Goal: Task Accomplishment & Management: Manage account settings

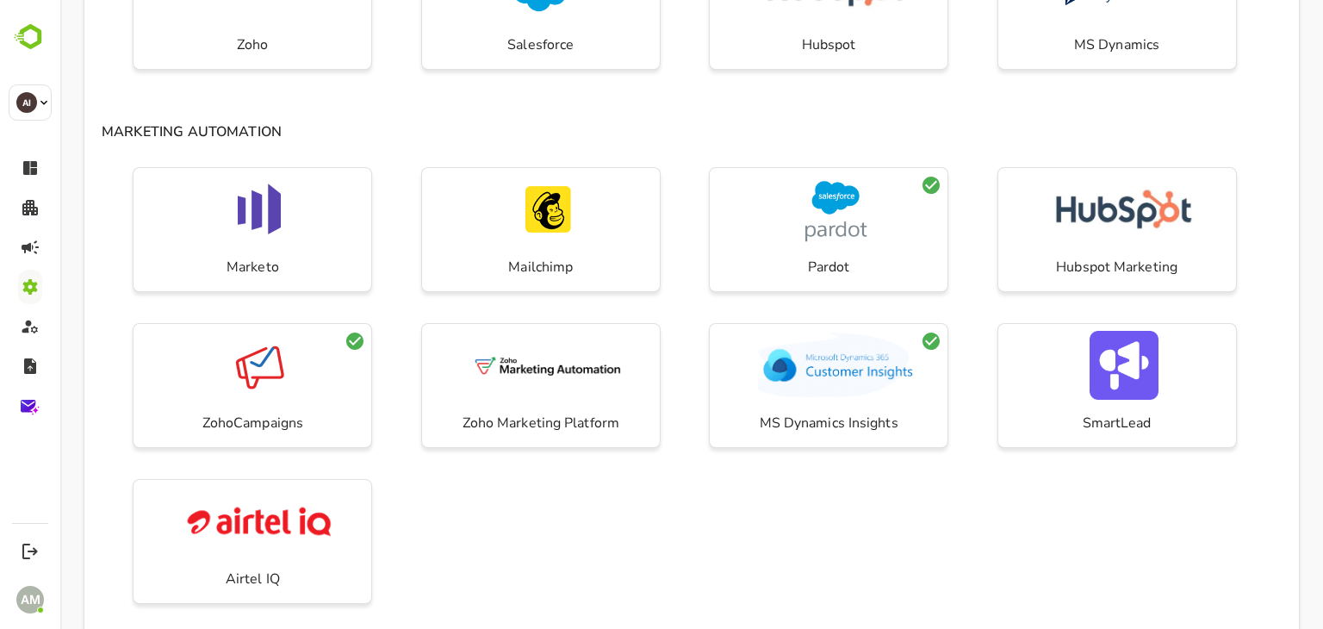
scroll to position [265, 0]
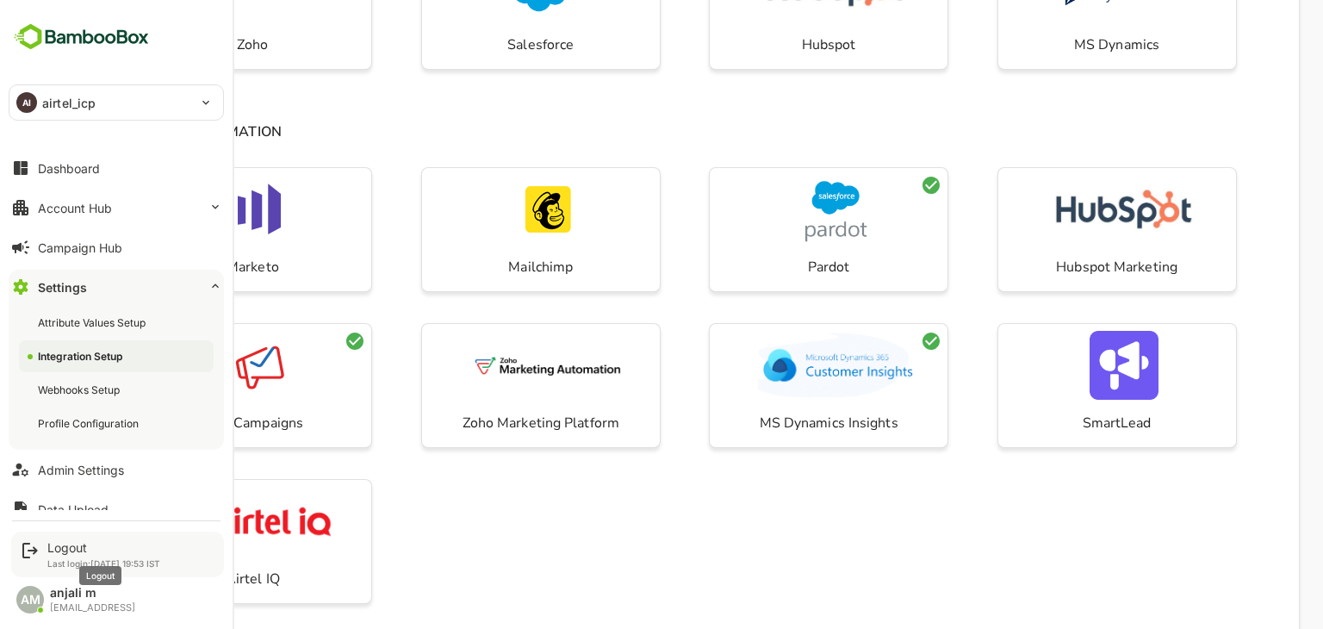
click at [65, 546] on div "Logout" at bounding box center [103, 547] width 113 height 15
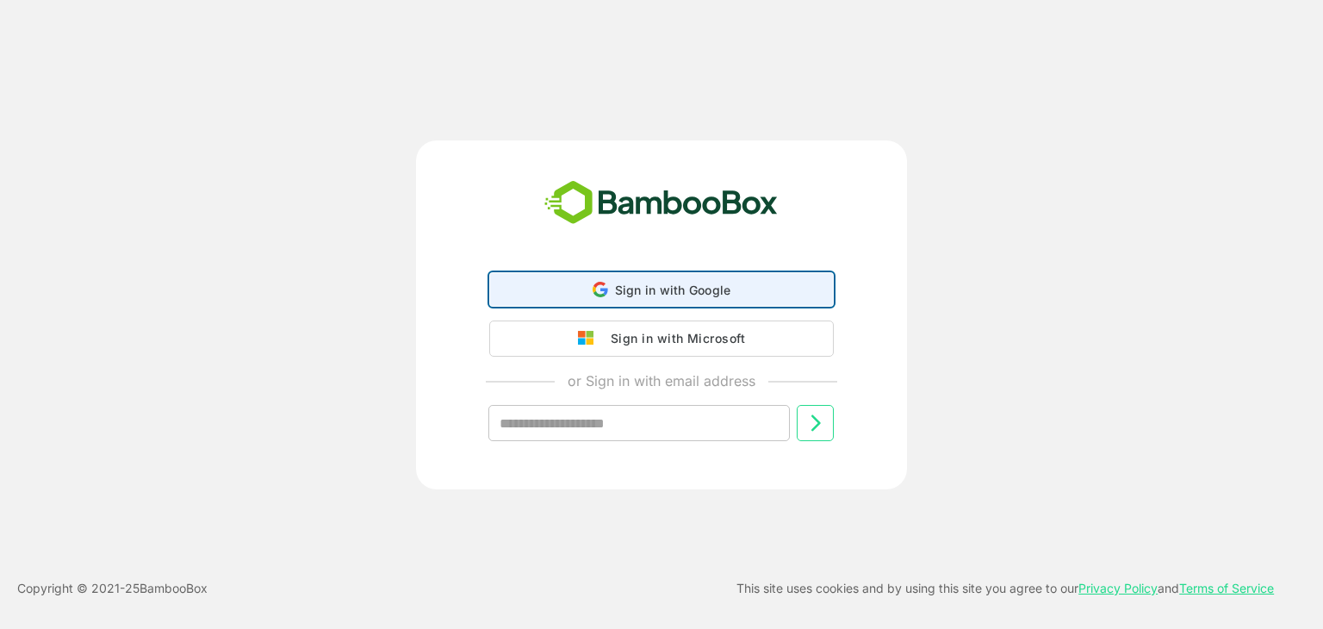
click at [684, 288] on span "Sign in with Google" at bounding box center [673, 290] width 116 height 15
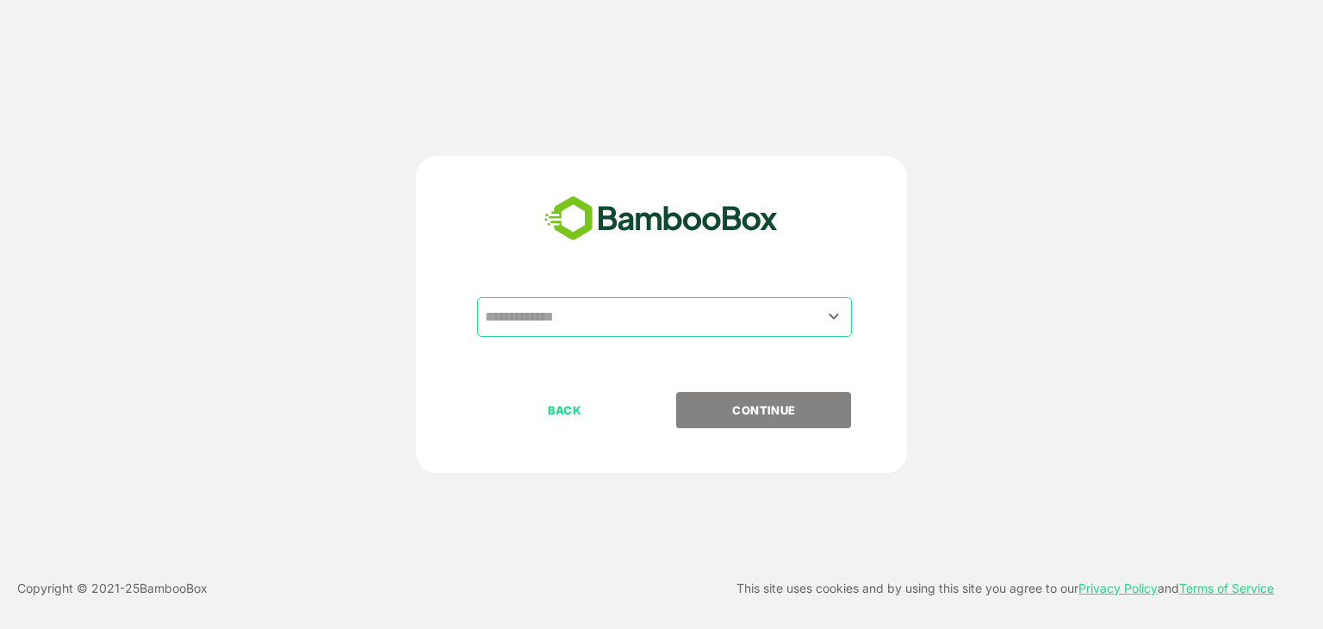
click at [584, 324] on input "text" at bounding box center [665, 317] width 368 height 33
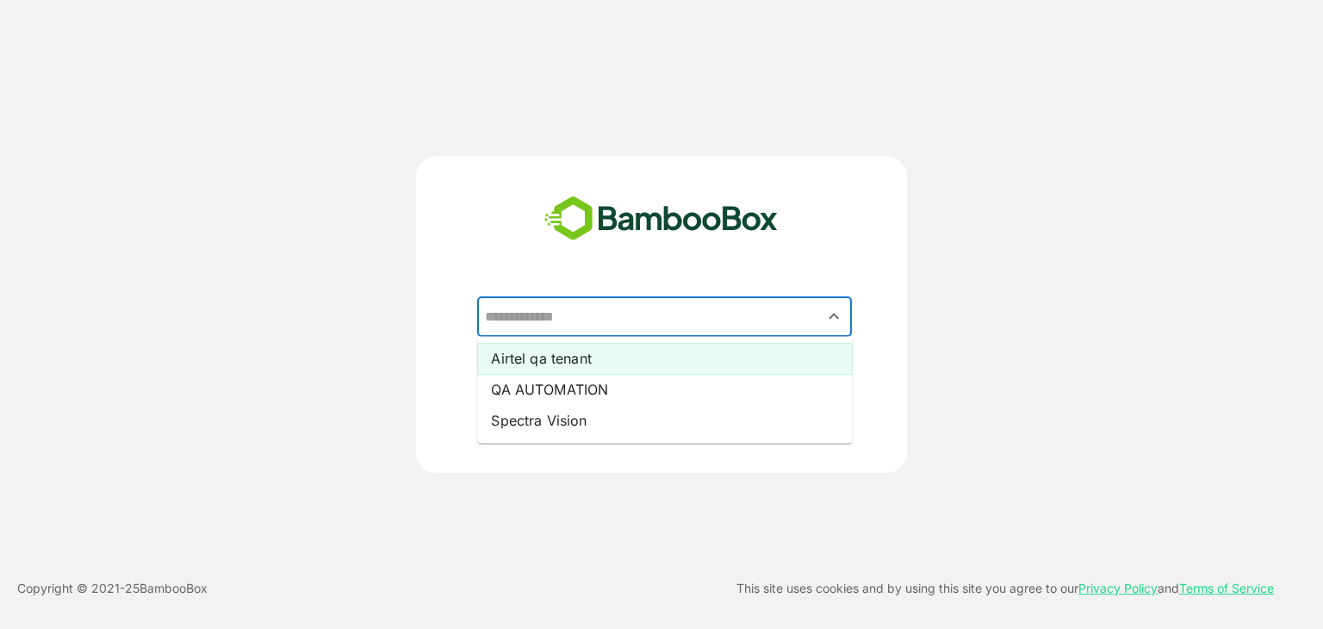
click at [596, 364] on li "Airtel qa tenant" at bounding box center [664, 358] width 375 height 31
type input "**********"
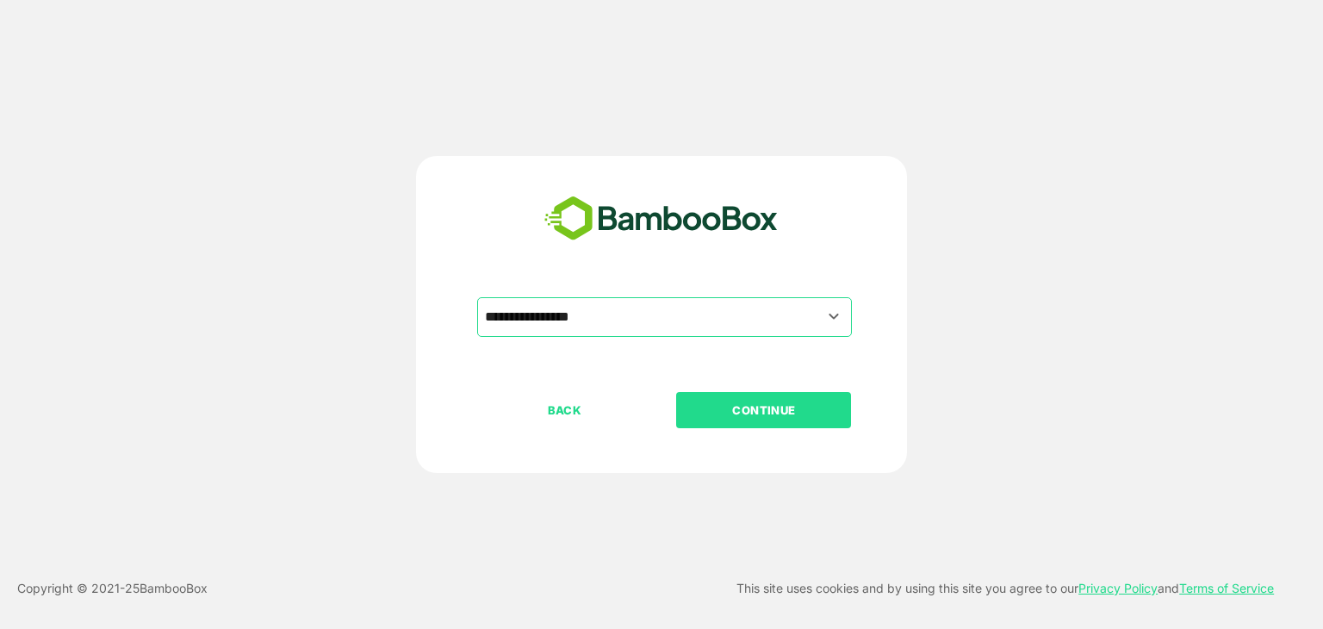
click at [787, 424] on button "CONTINUE" at bounding box center [763, 410] width 175 height 36
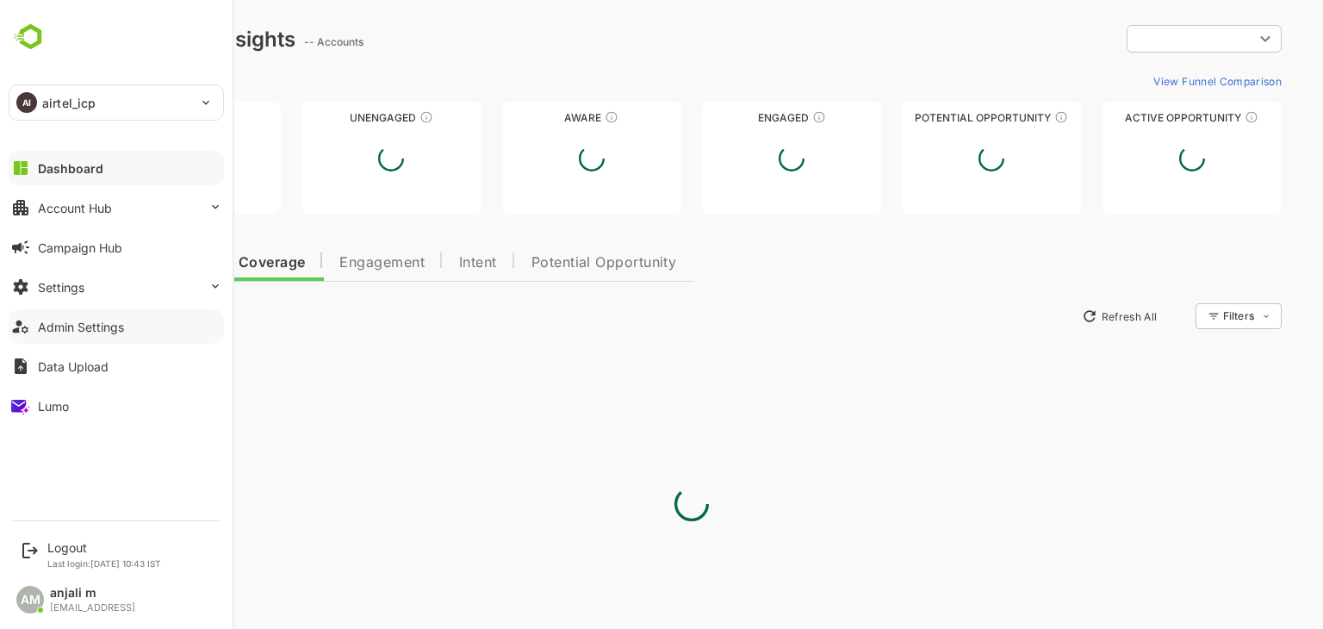
type input "**********"
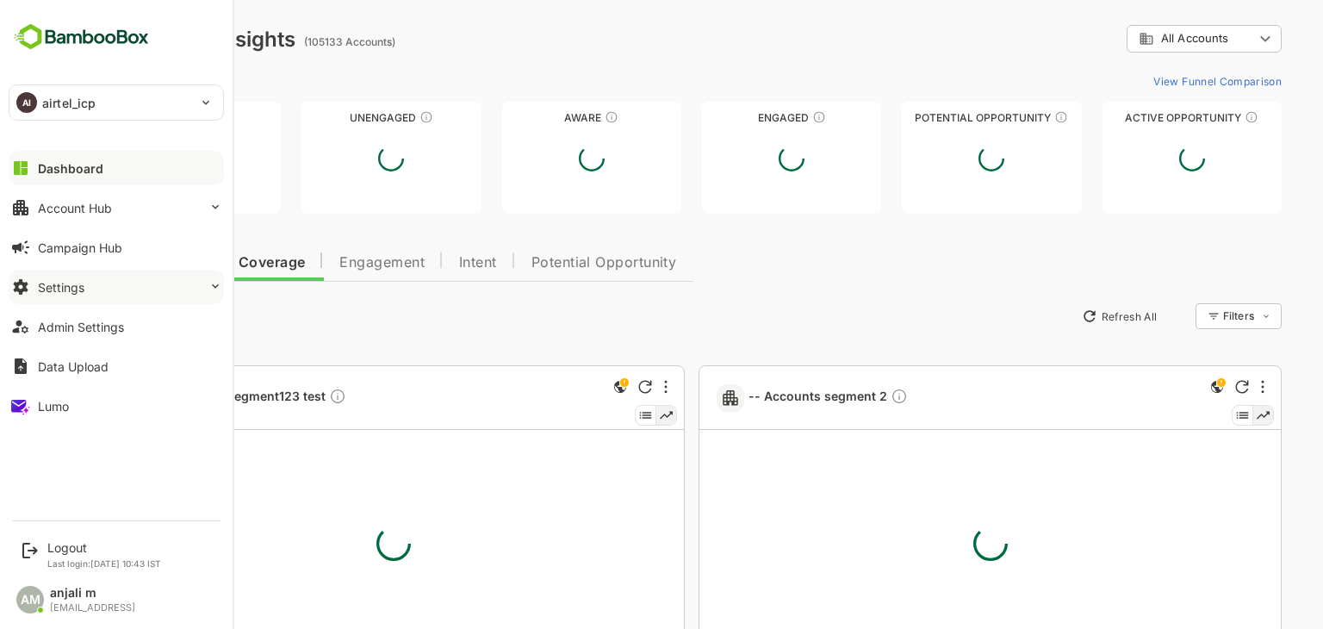
click at [72, 289] on div "Settings" at bounding box center [61, 287] width 47 height 15
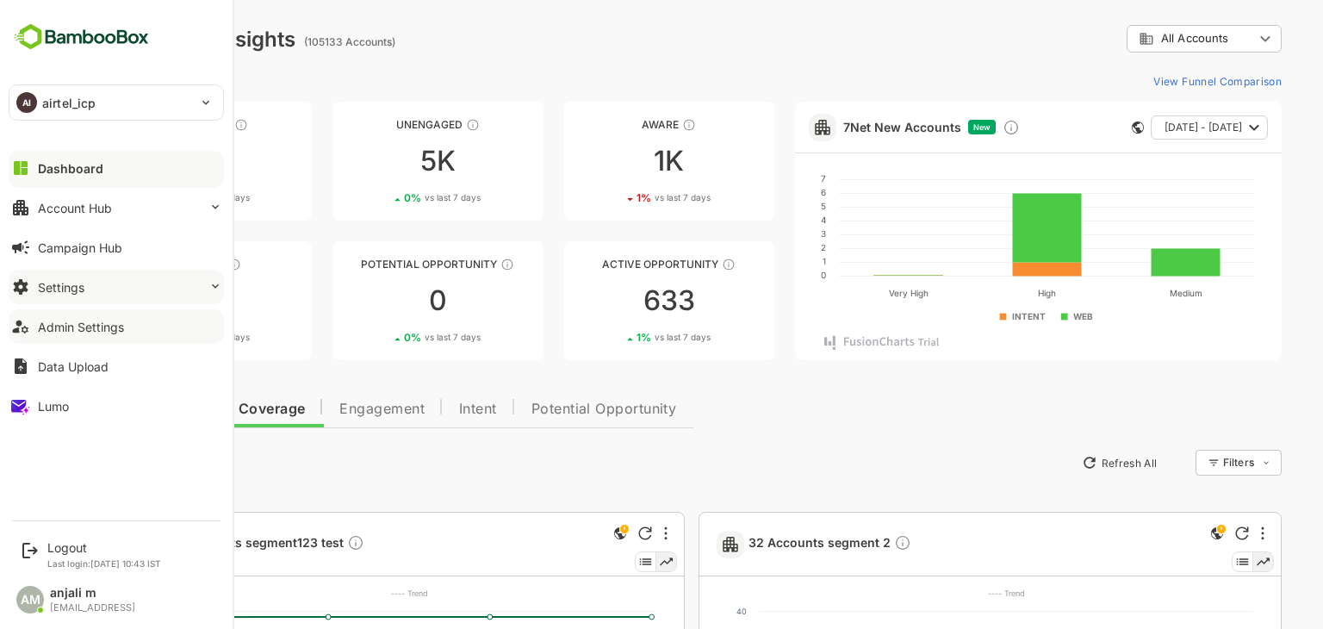
click at [85, 320] on div "Admin Settings" at bounding box center [81, 327] width 86 height 15
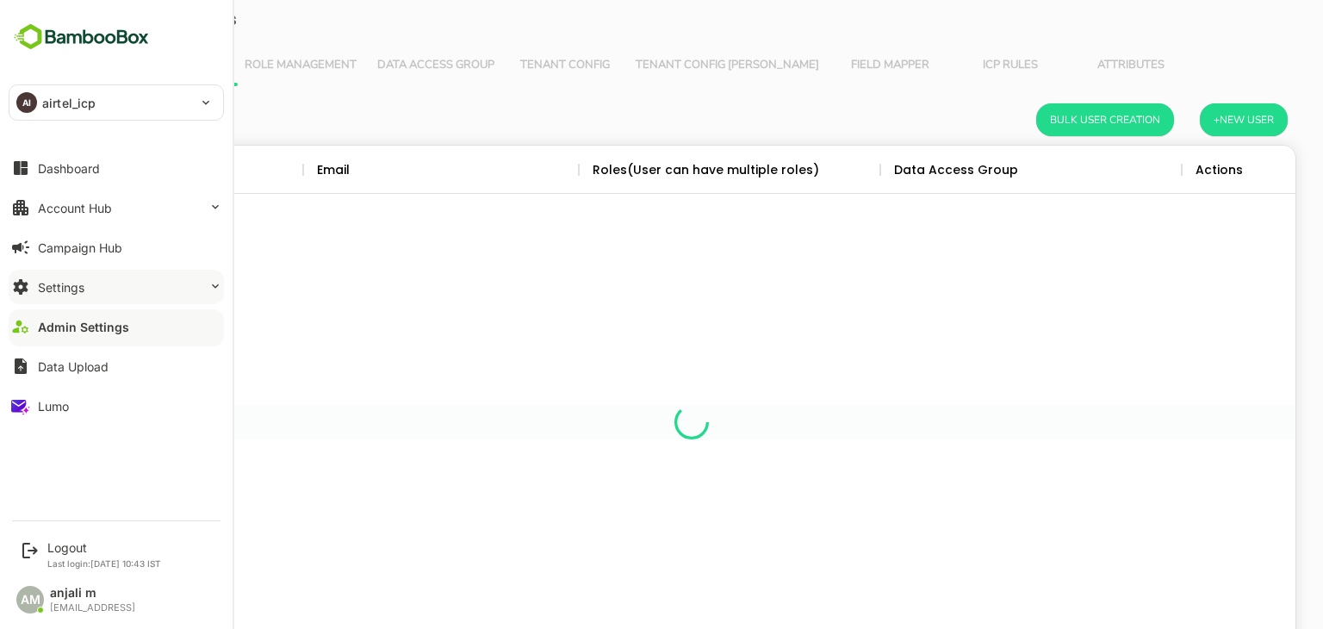
scroll to position [492, 1182]
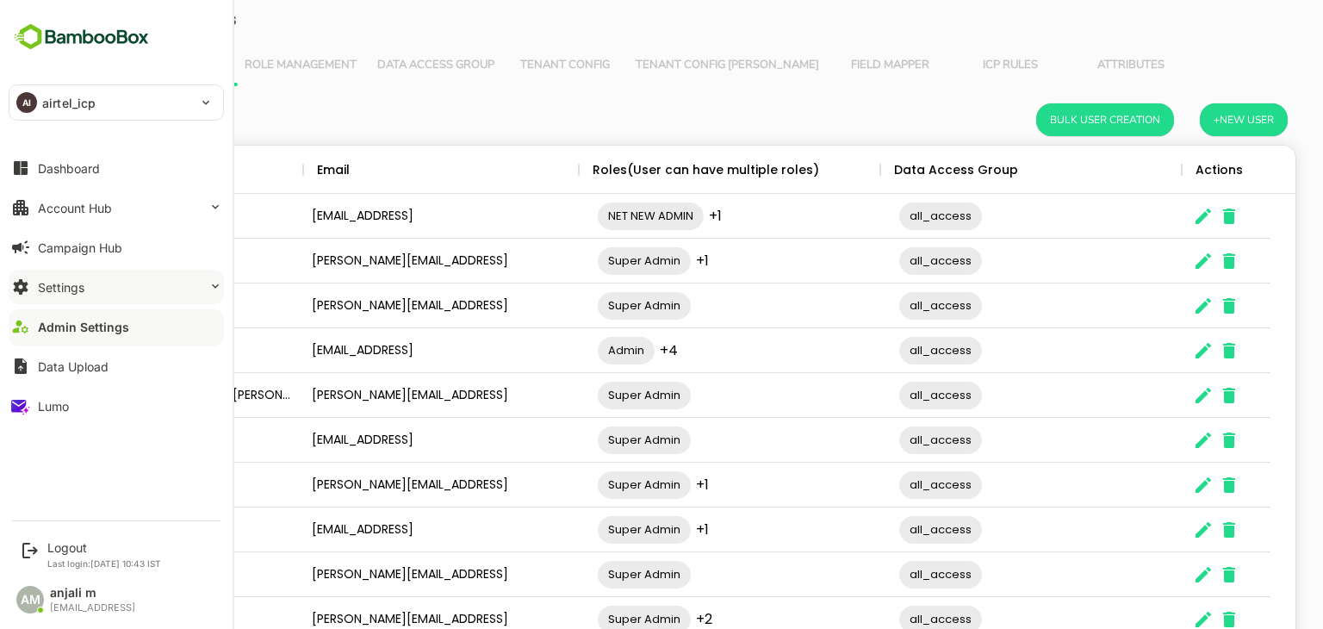
click at [74, 277] on button "Settings" at bounding box center [116, 287] width 215 height 34
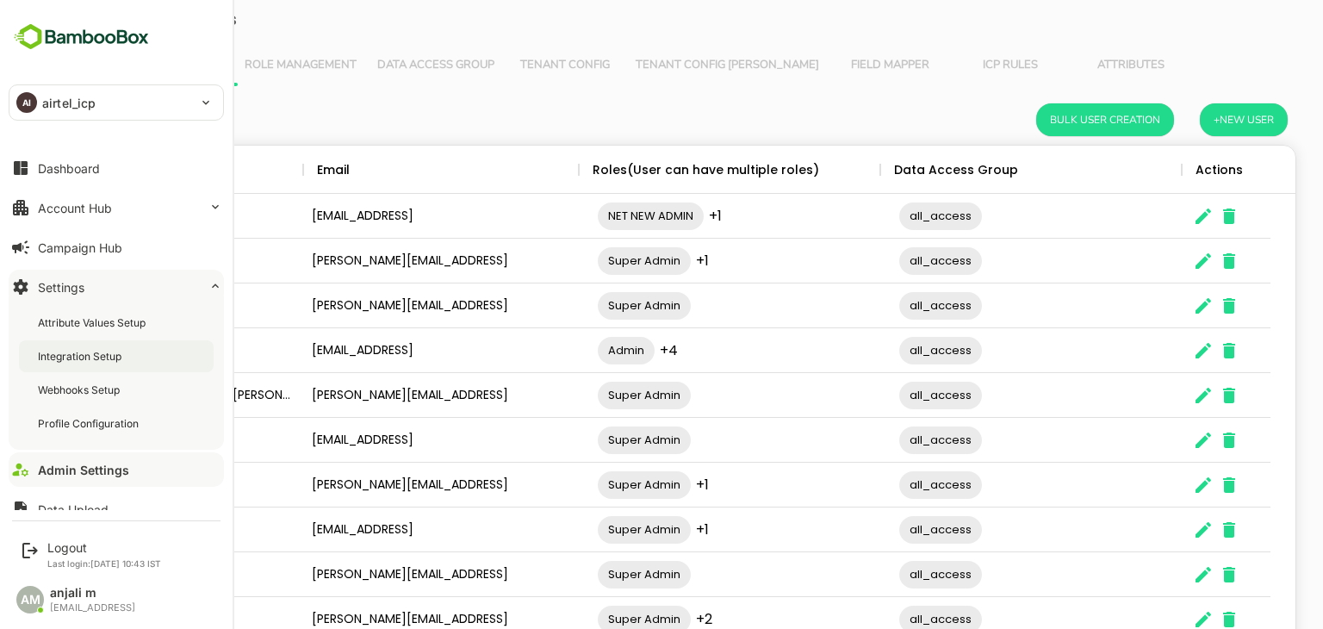
click at [94, 345] on div "Integration Setup" at bounding box center [116, 356] width 195 height 32
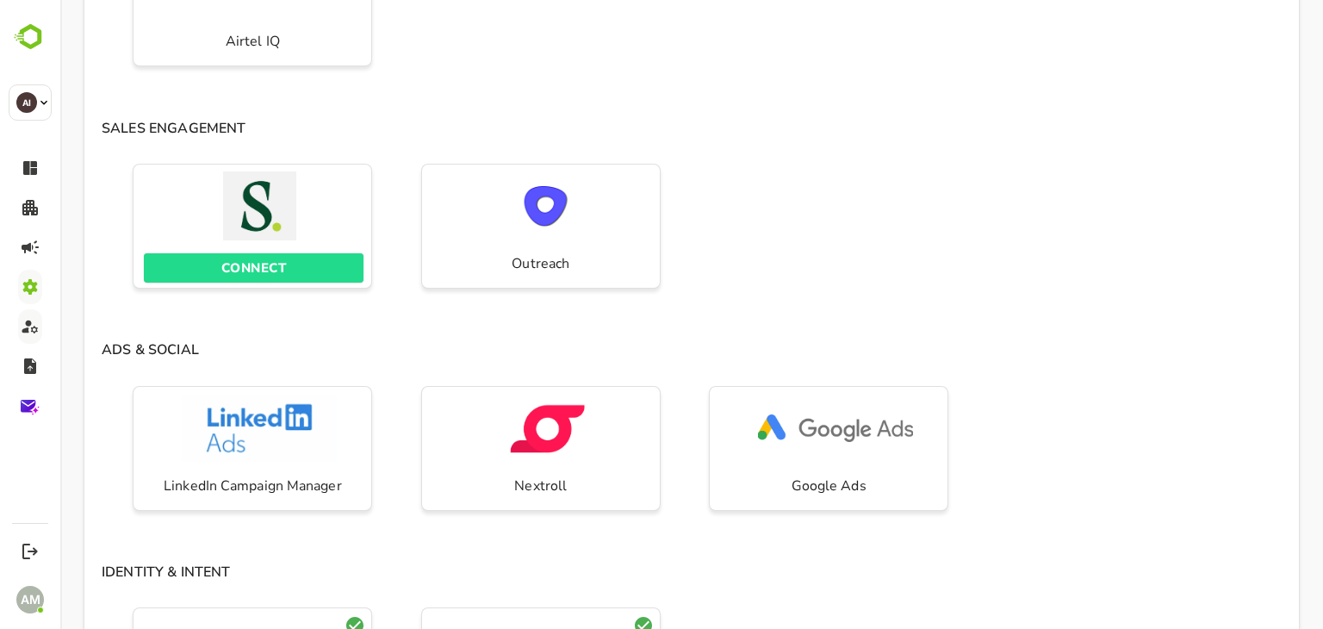
scroll to position [948, 0]
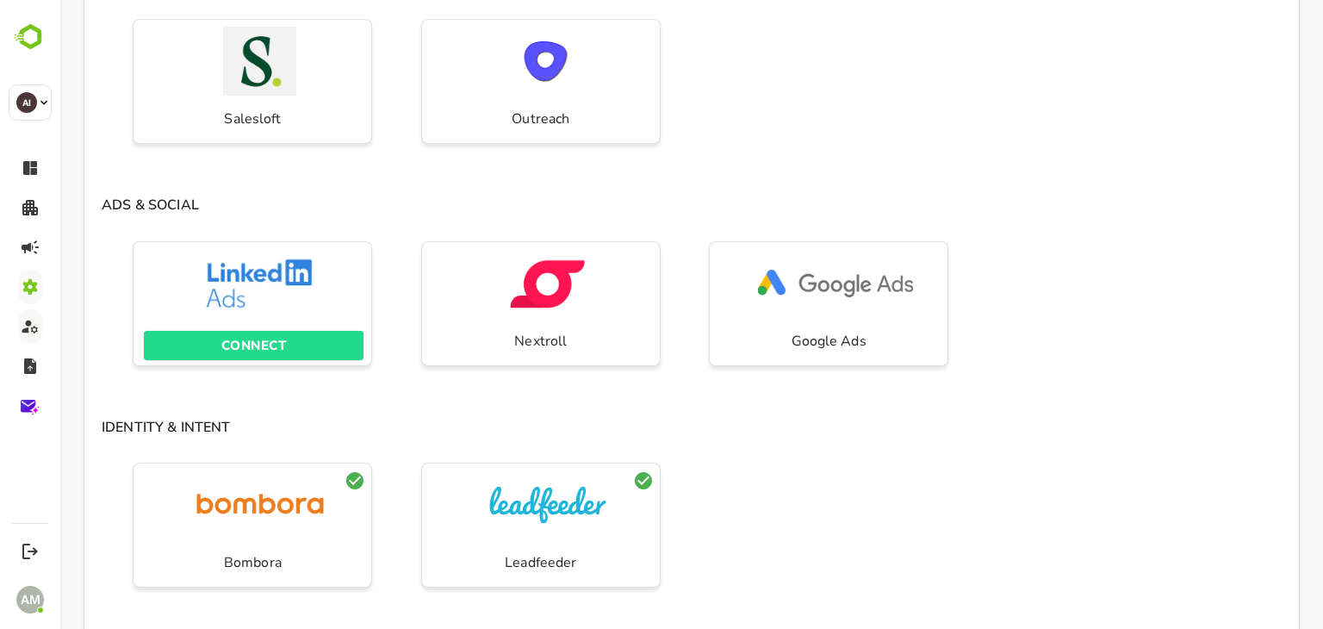
click at [240, 359] on div "CONNECT" at bounding box center [253, 345] width 238 height 47
click at [245, 349] on p "CONNECT" at bounding box center [253, 345] width 65 height 22
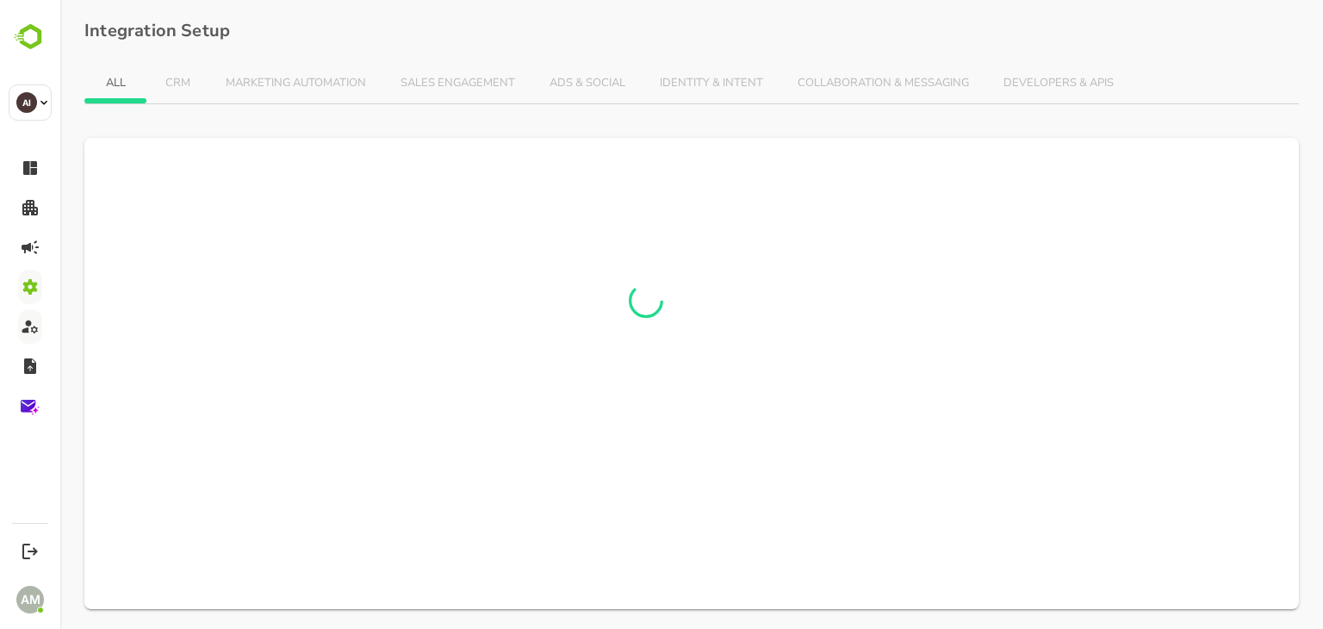
scroll to position [7, 0]
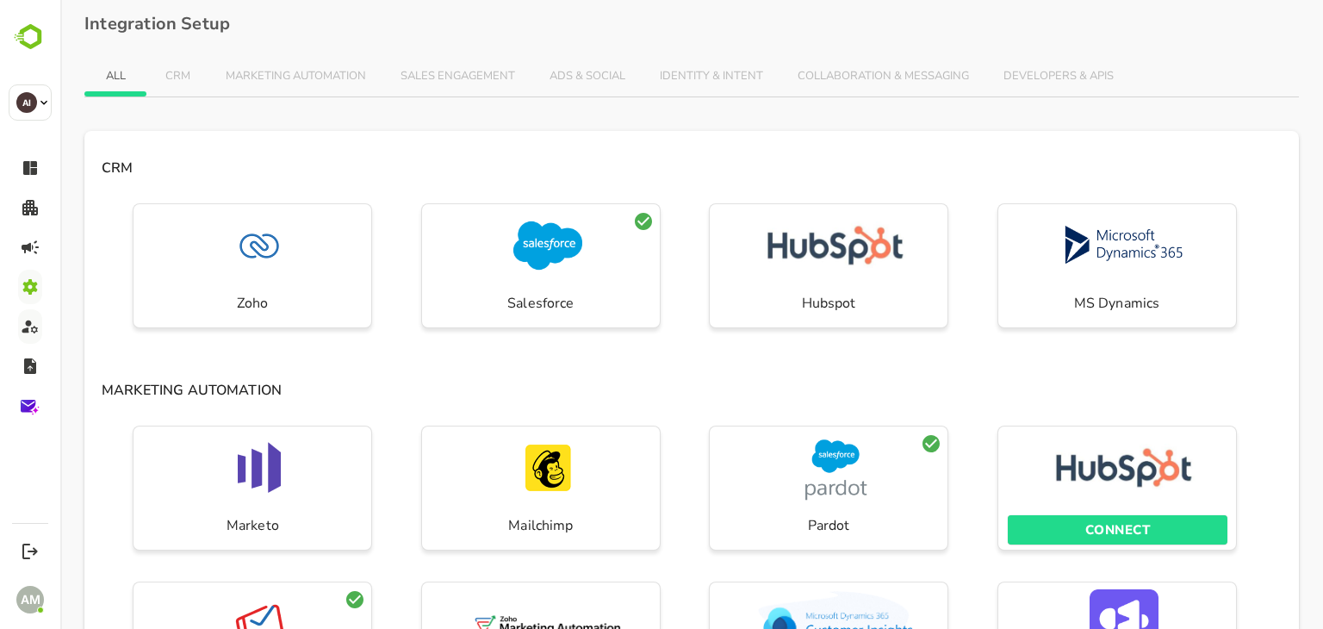
click at [1119, 538] on p "CONNECT" at bounding box center [1118, 530] width 65 height 22
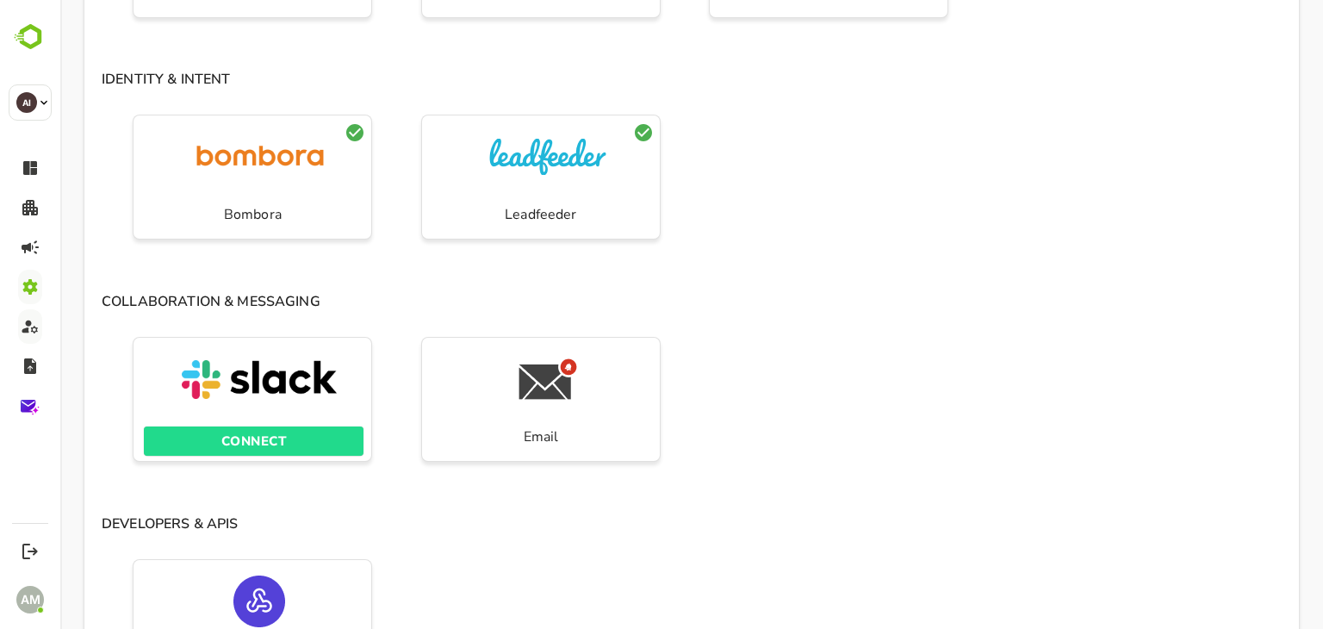
scroll to position [1399, 0]
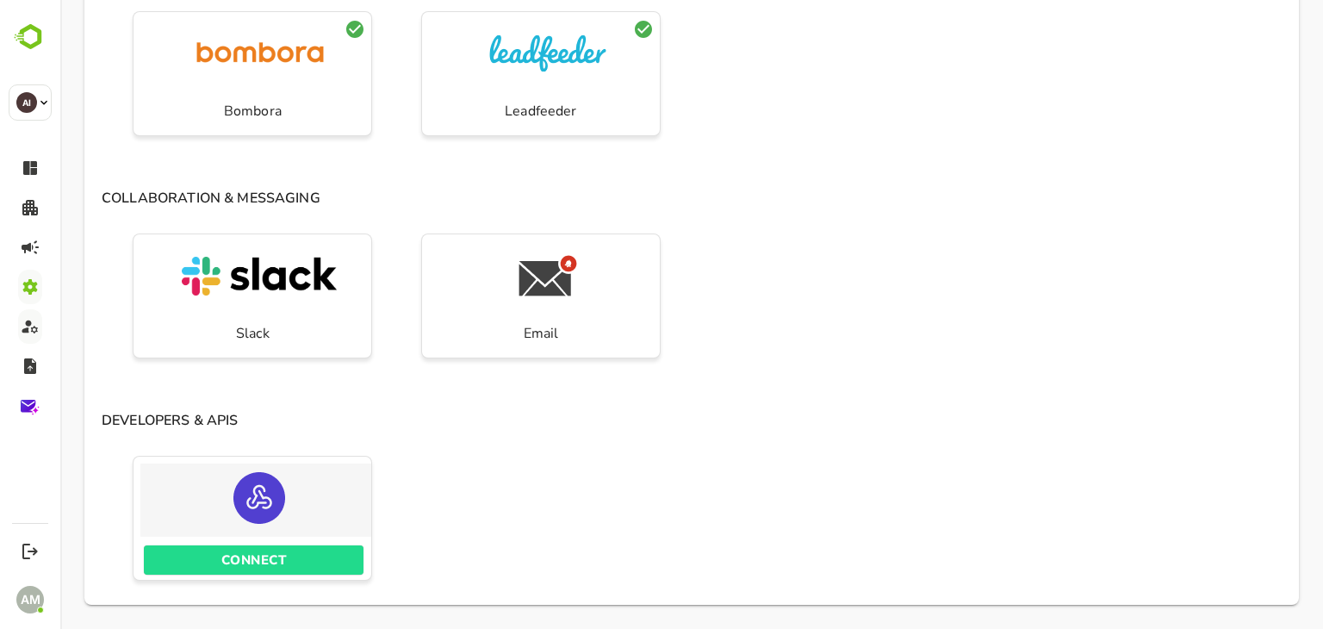
click at [296, 524] on div "button" at bounding box center [259, 499] width 238 height 73
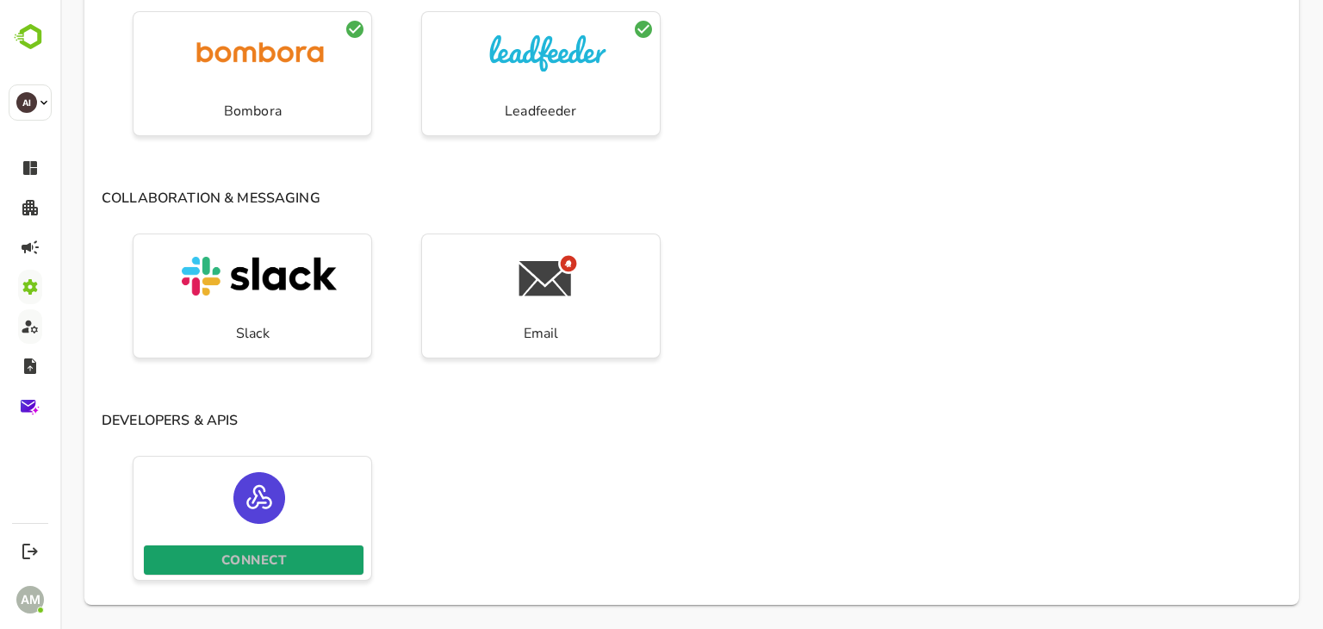
click at [300, 556] on span "CONNECT" at bounding box center [253, 560] width 202 height 22
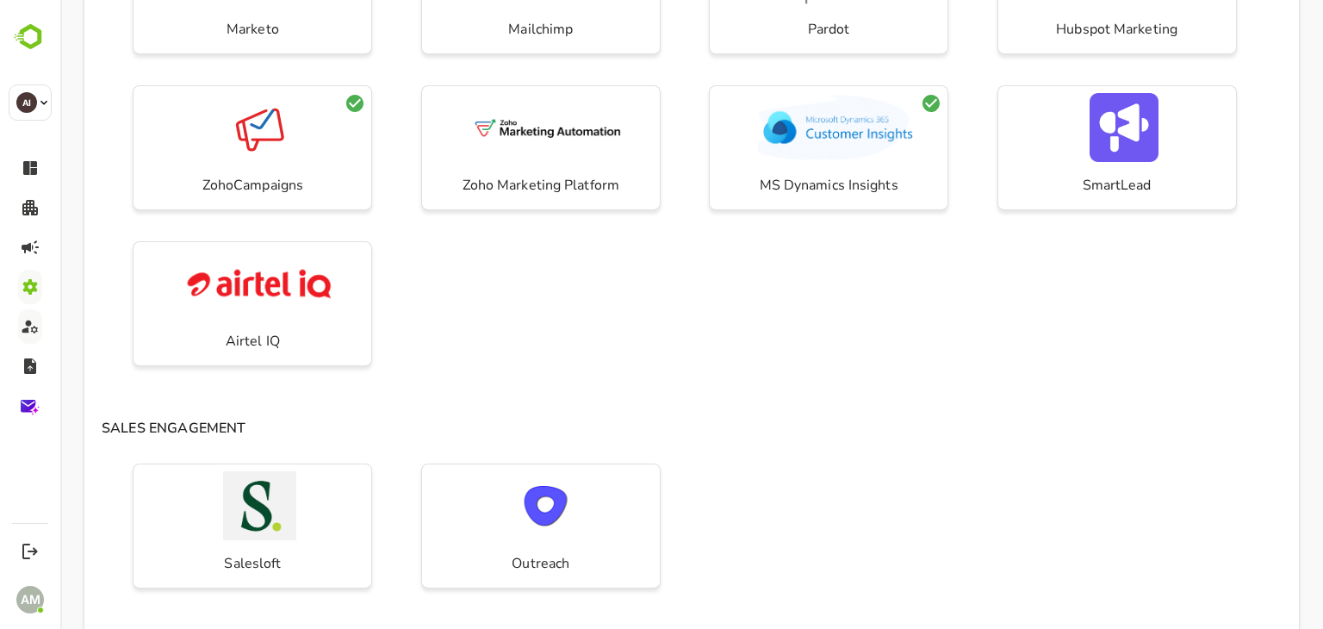
scroll to position [517, 0]
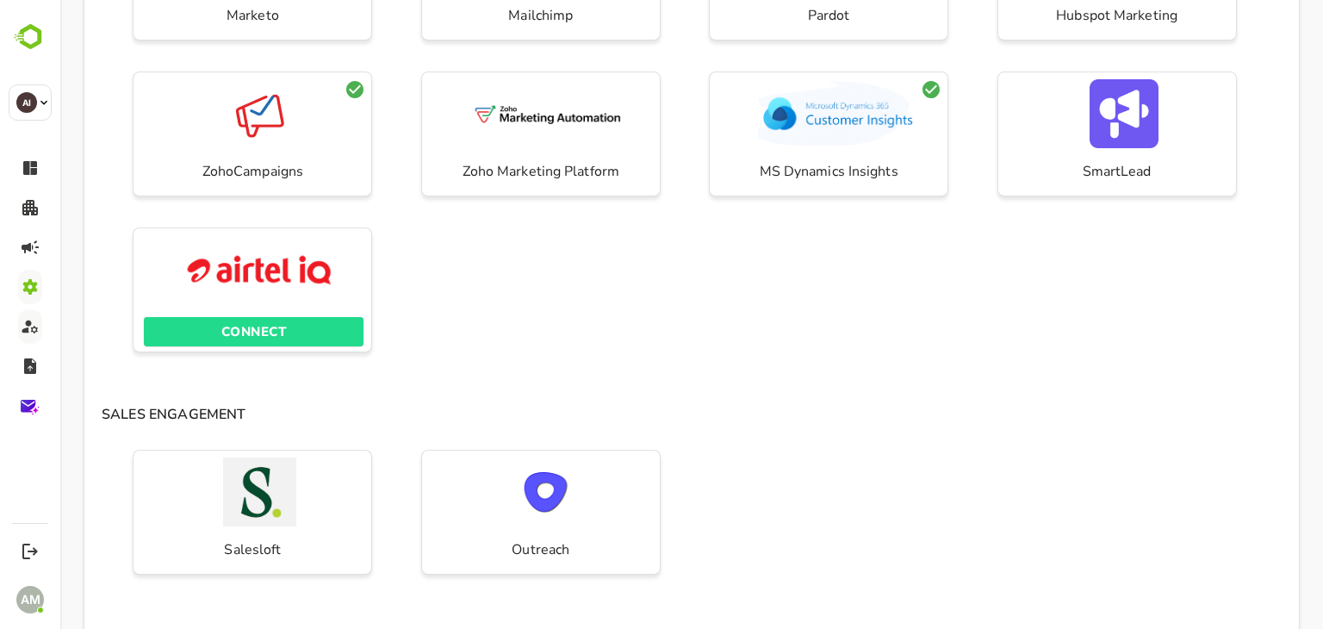
click at [260, 324] on p "CONNECT" at bounding box center [253, 331] width 65 height 22
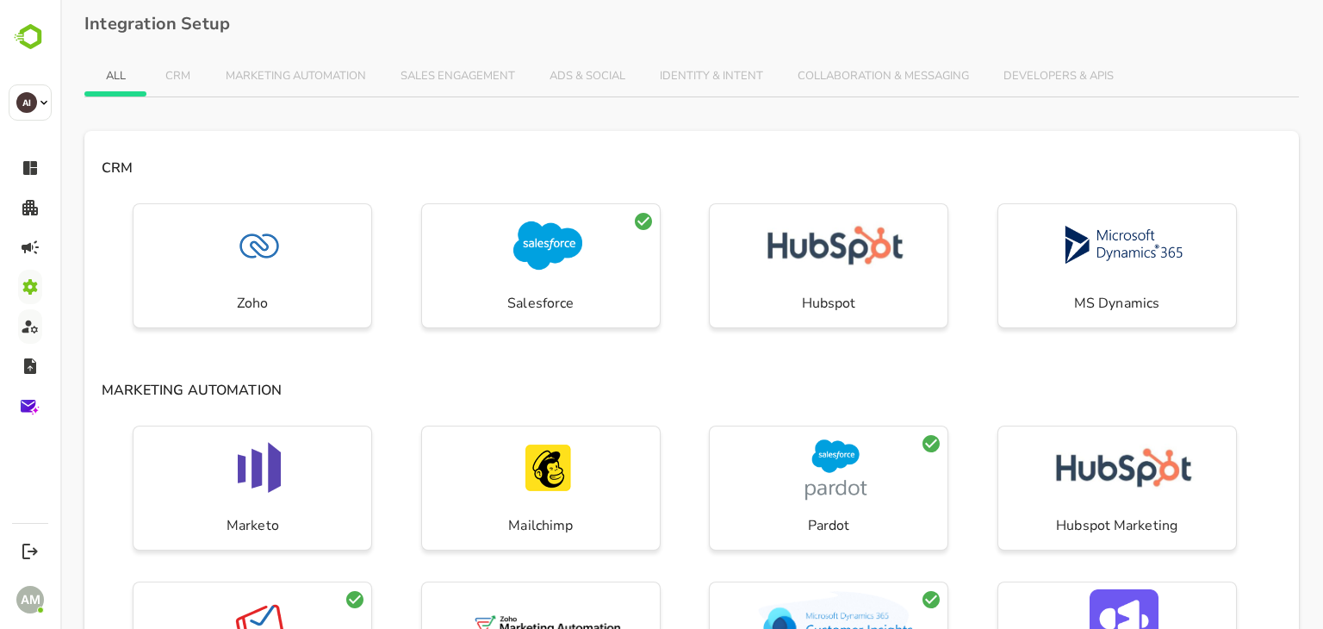
scroll to position [352, 0]
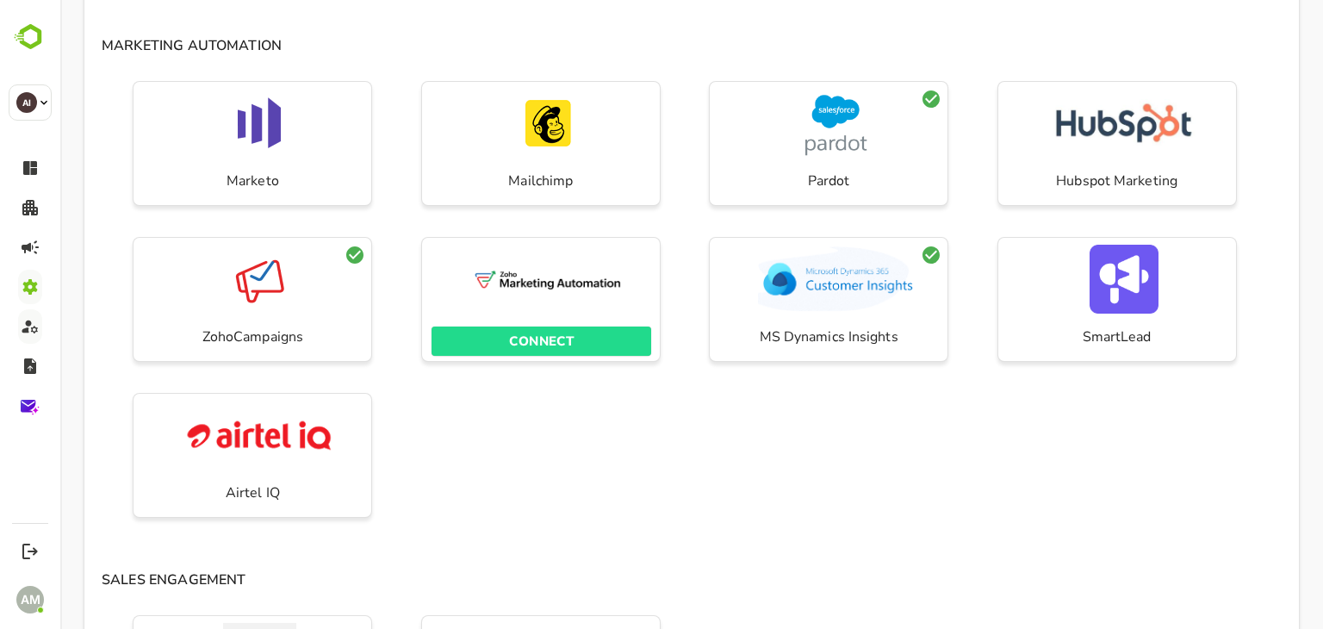
click at [557, 337] on p "CONNECT" at bounding box center [541, 341] width 65 height 22
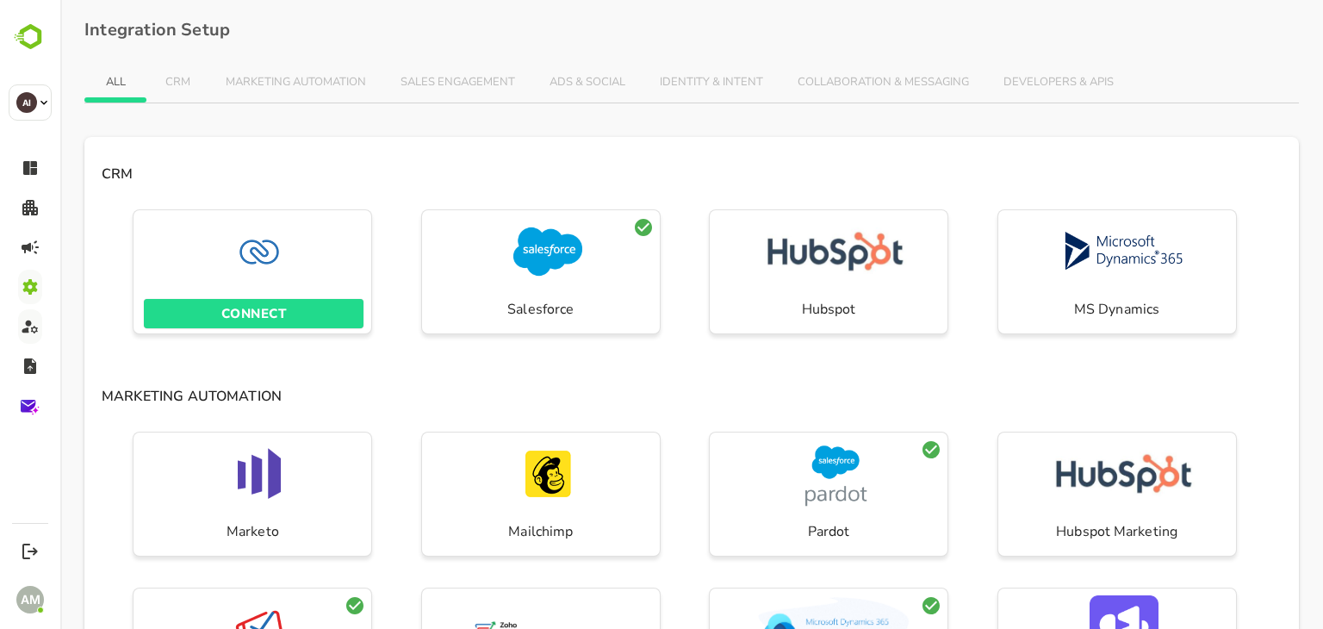
scroll to position [0, 0]
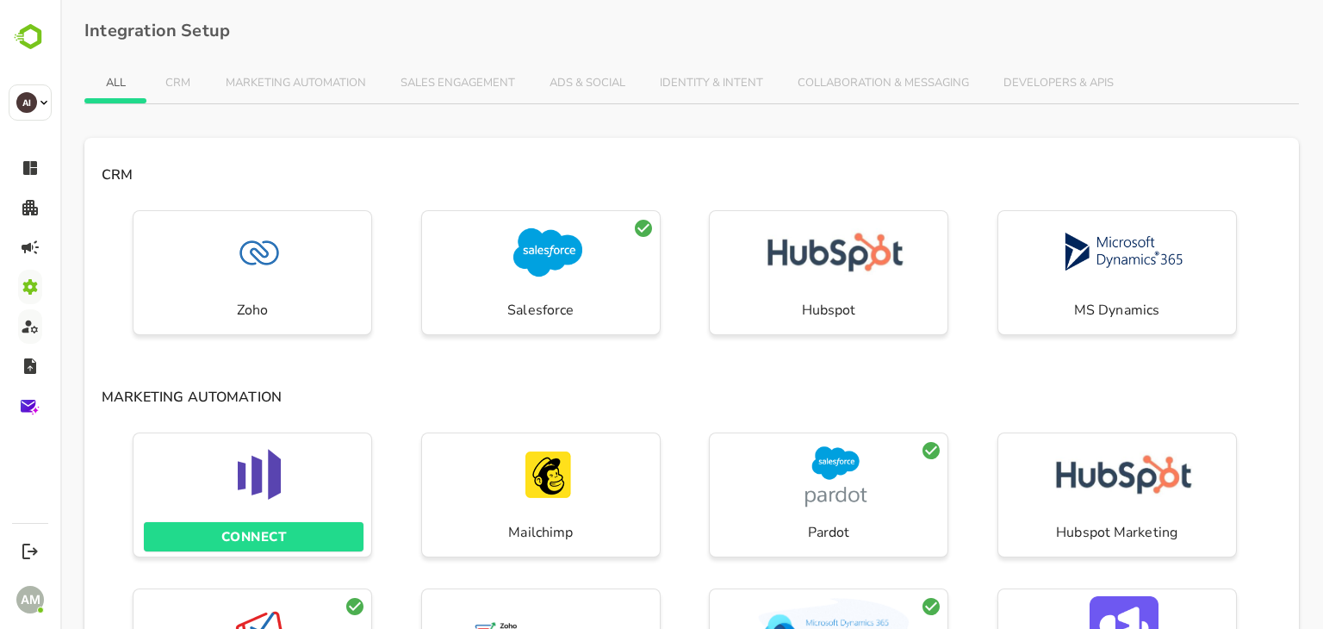
click at [238, 545] on p "CONNECT" at bounding box center [253, 537] width 65 height 22
